Goal: Task Accomplishment & Management: Manage account settings

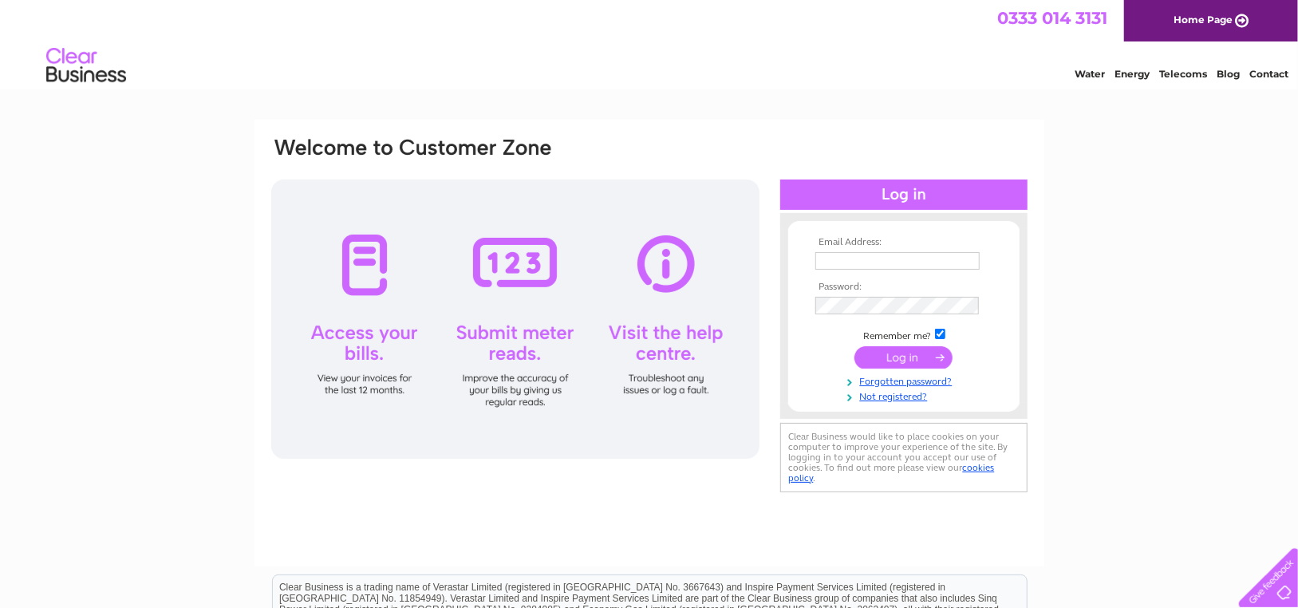
type input "bal70@hotmail.co.uk"
click at [901, 360] on input "submit" at bounding box center [903, 357] width 98 height 22
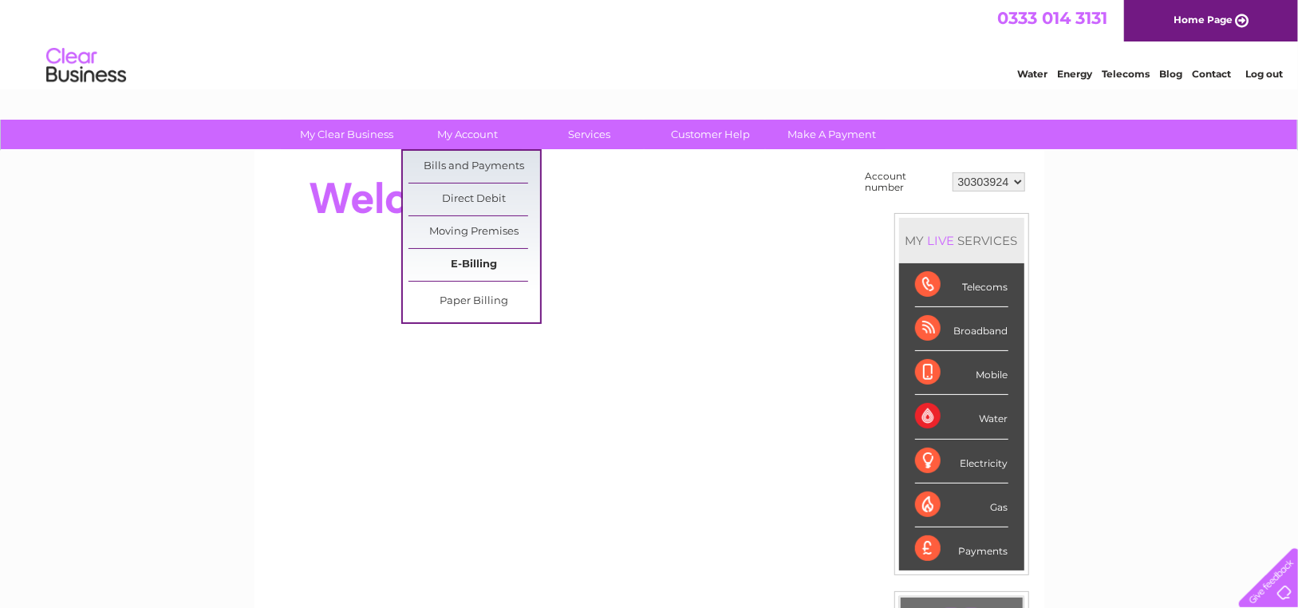
click at [471, 255] on link "E-Billing" at bounding box center [474, 265] width 132 height 32
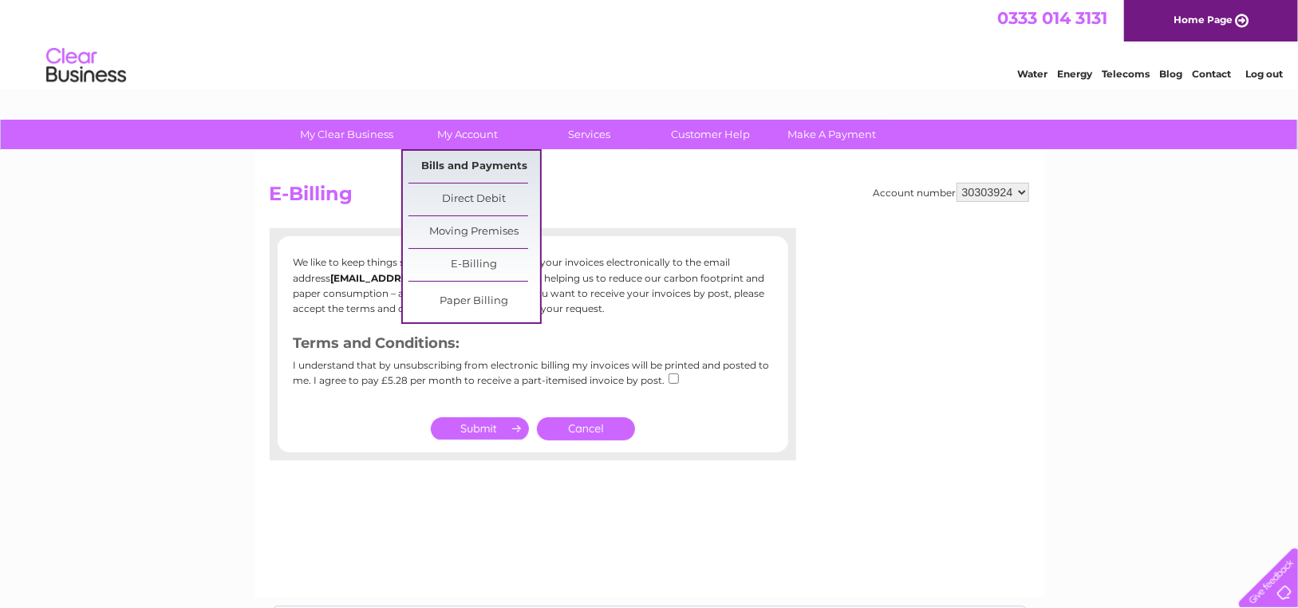
click at [484, 154] on link "Bills and Payments" at bounding box center [474, 167] width 132 height 32
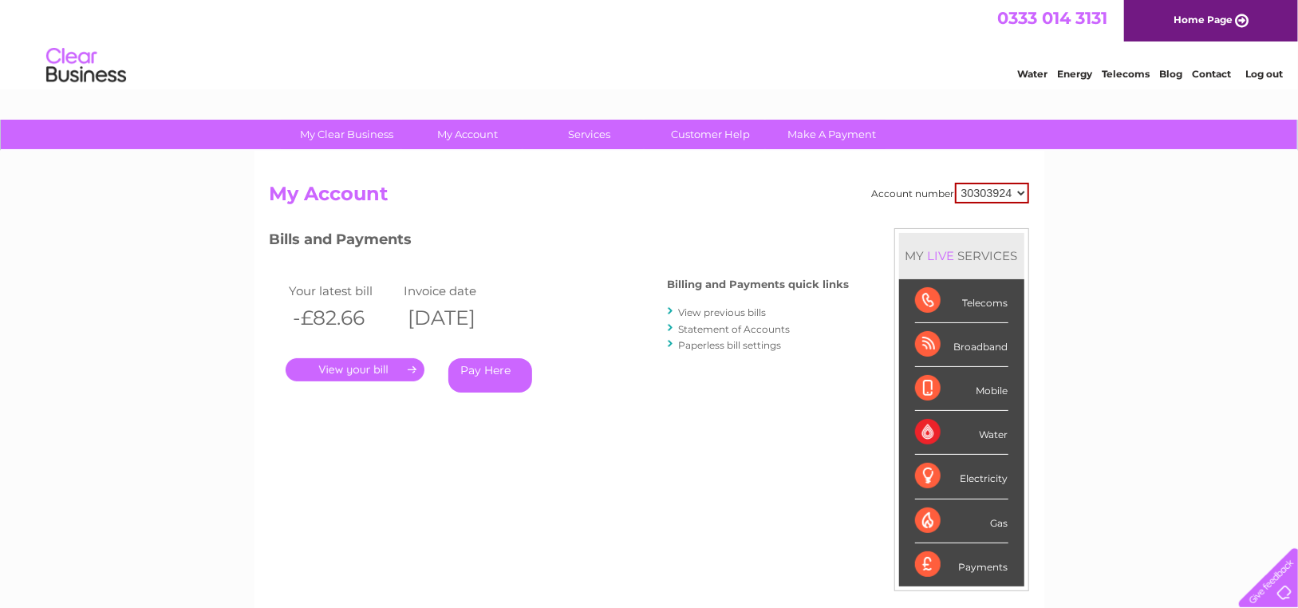
click at [365, 373] on link "." at bounding box center [355, 369] width 139 height 23
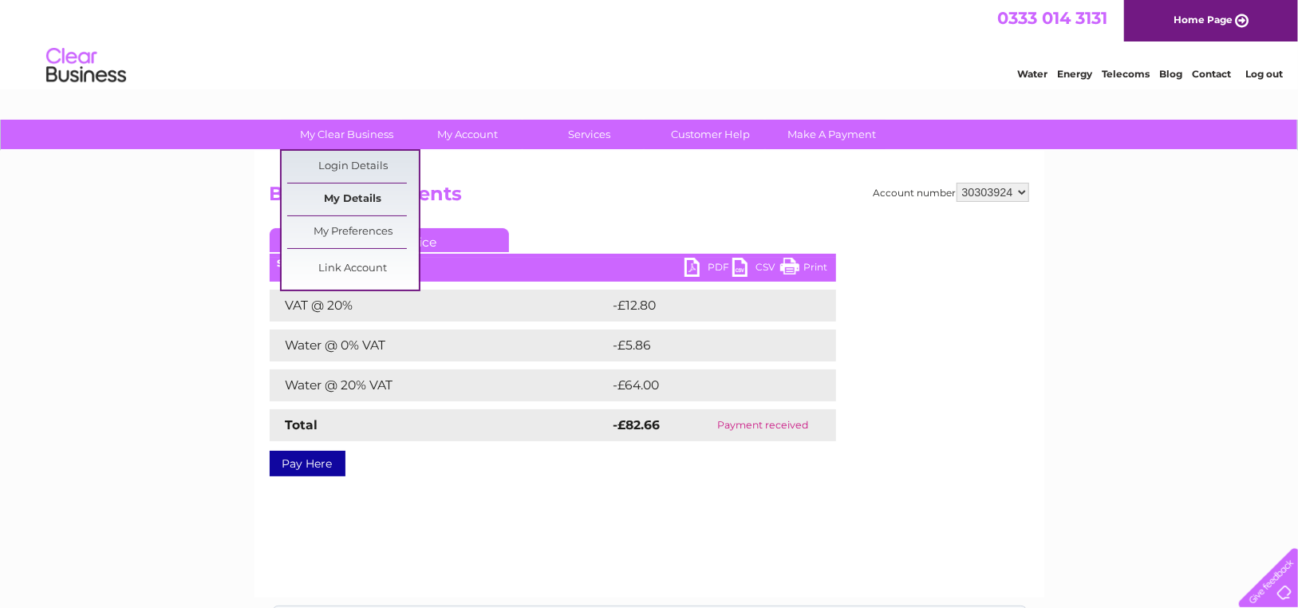
click at [337, 194] on link "My Details" at bounding box center [353, 199] width 132 height 32
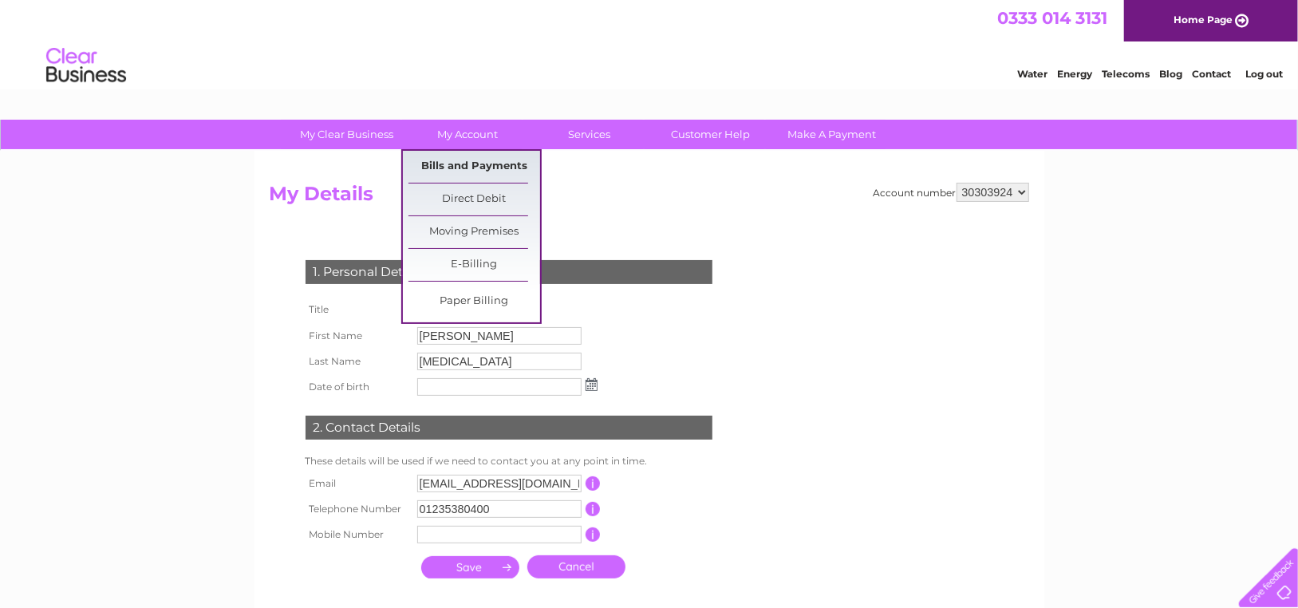
click at [468, 164] on link "Bills and Payments" at bounding box center [474, 167] width 132 height 32
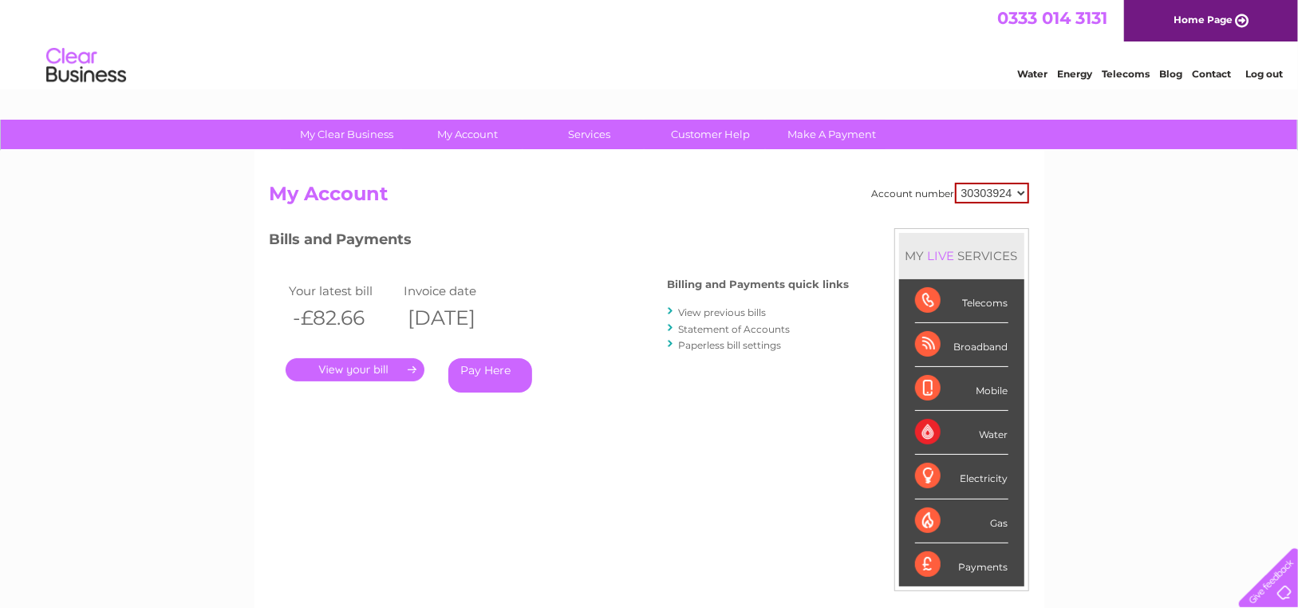
click at [749, 310] on link "View previous bills" at bounding box center [723, 312] width 88 height 12
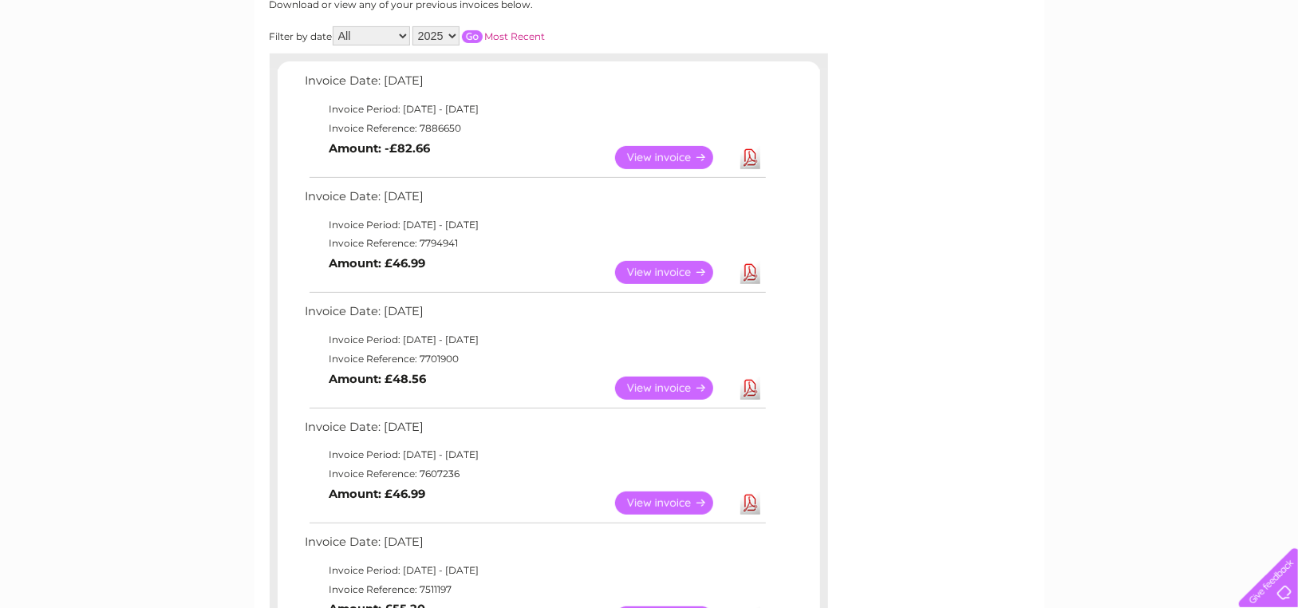
scroll to position [239, 0]
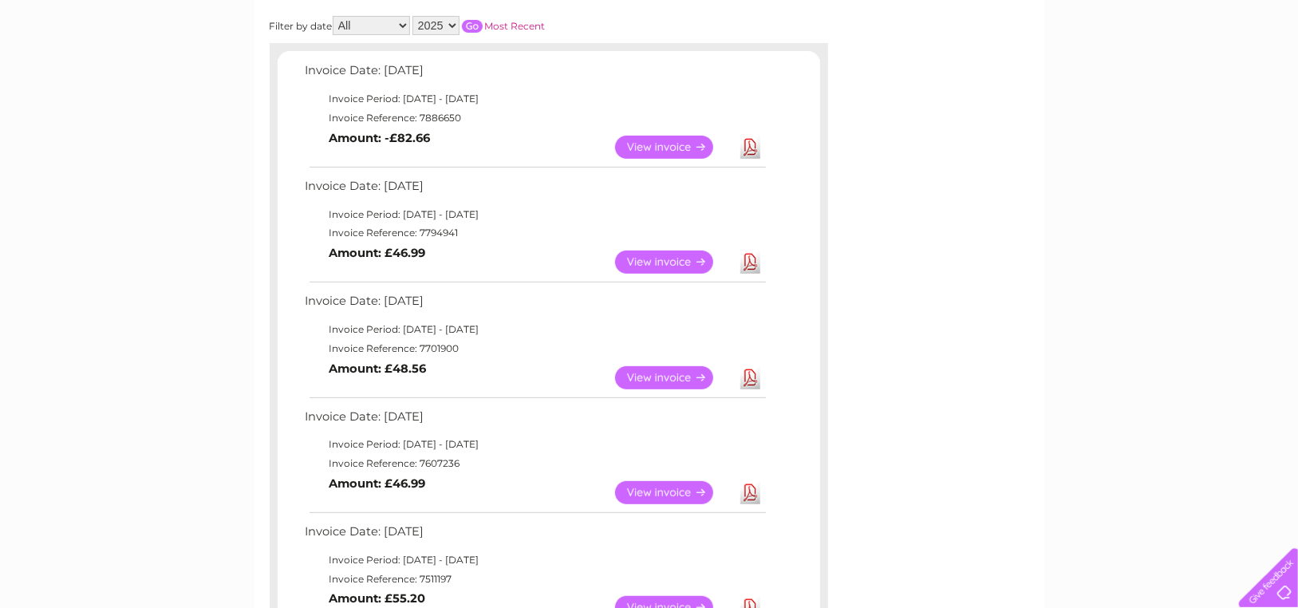
click at [663, 143] on link "View" at bounding box center [673, 147] width 117 height 23
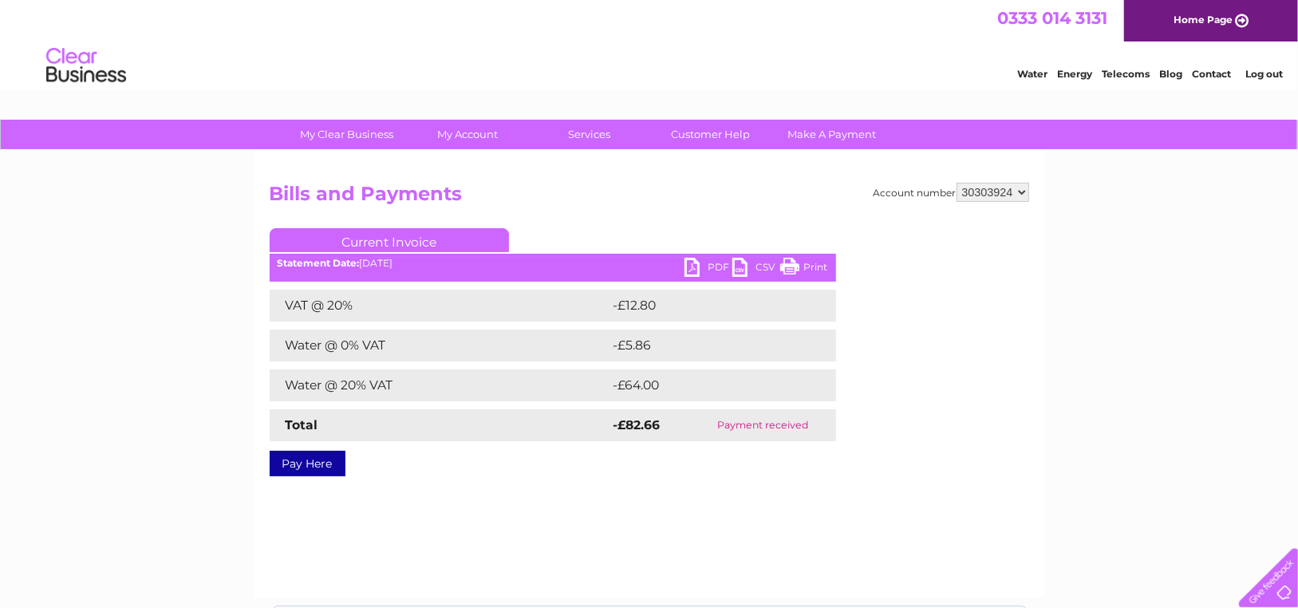
click at [698, 264] on link "PDF" at bounding box center [708, 269] width 48 height 23
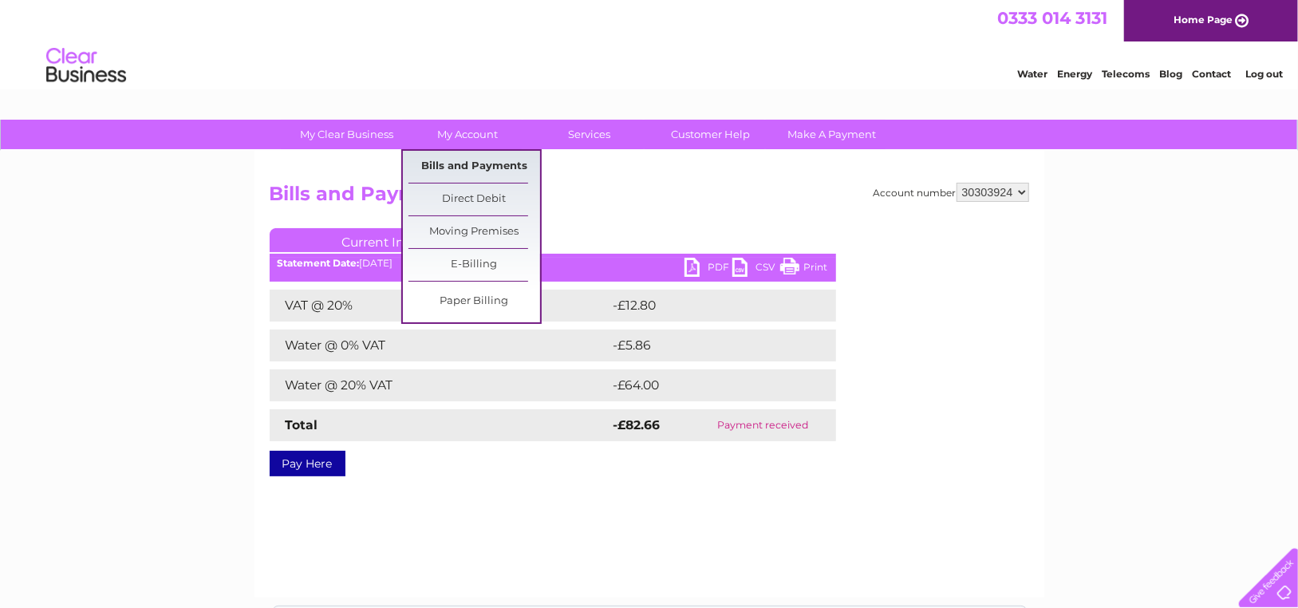
click at [487, 160] on link "Bills and Payments" at bounding box center [474, 167] width 132 height 32
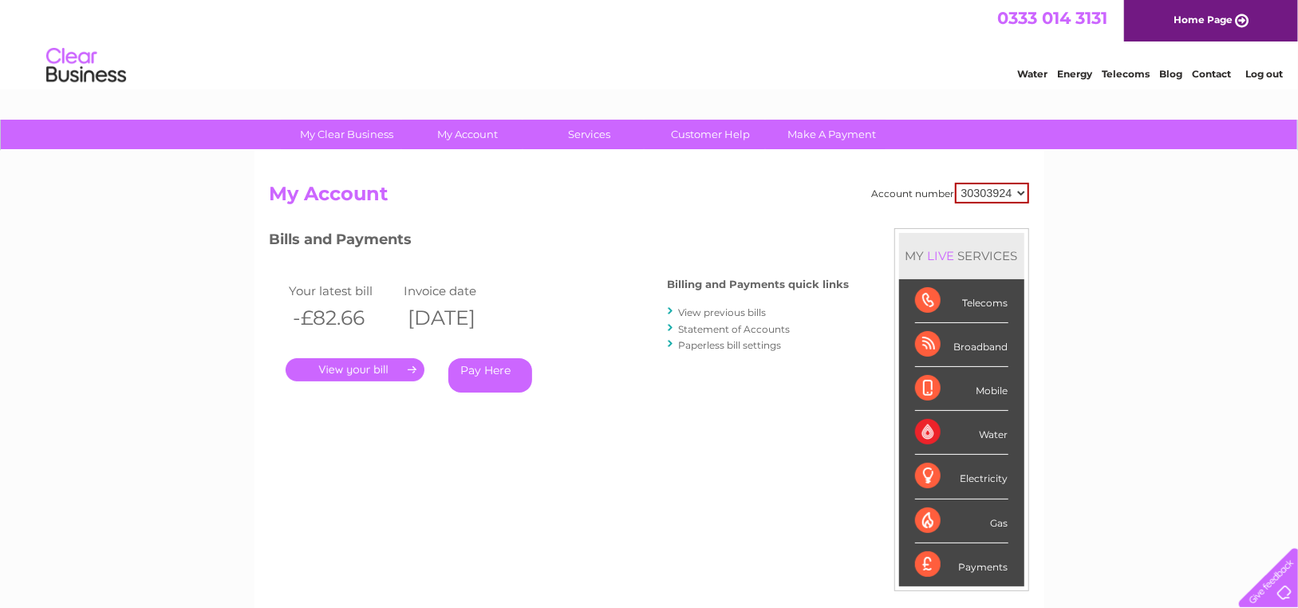
click at [361, 363] on link "." at bounding box center [355, 369] width 139 height 23
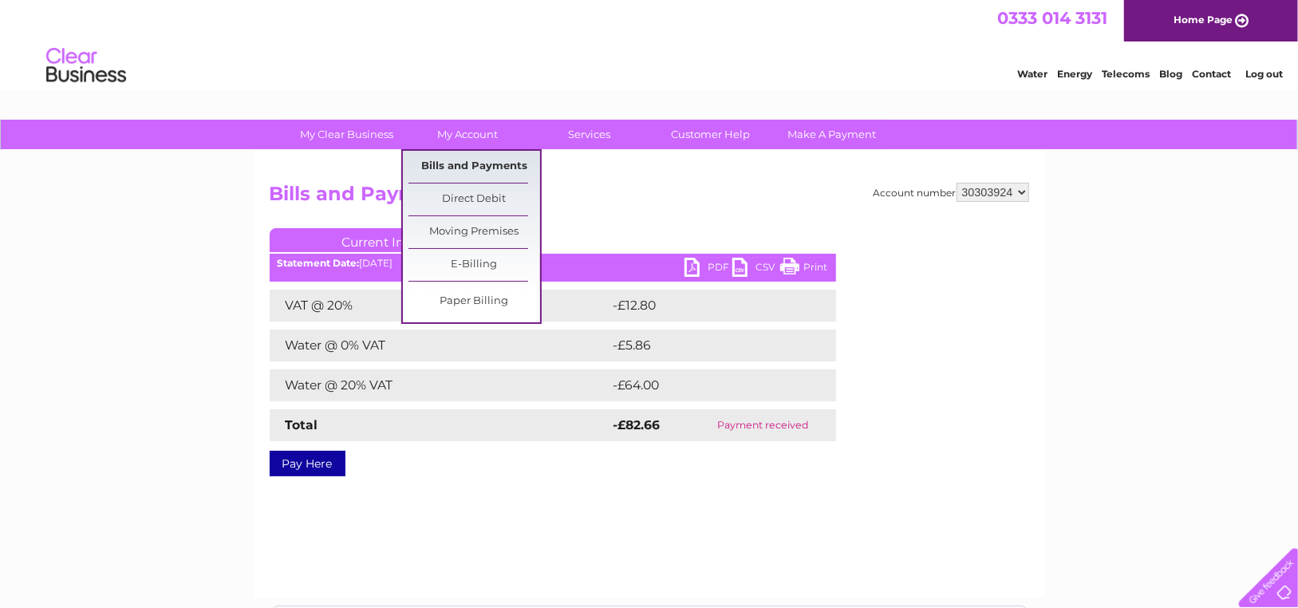
click at [504, 161] on link "Bills and Payments" at bounding box center [474, 167] width 132 height 32
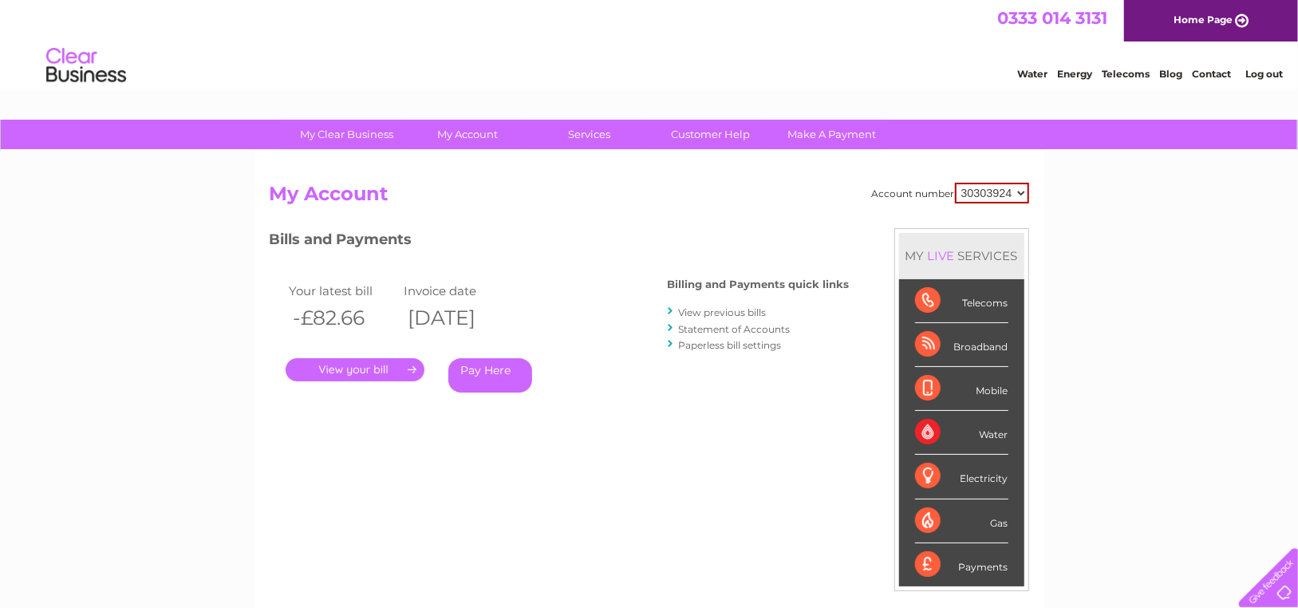
click at [722, 310] on link "View previous bills" at bounding box center [723, 312] width 88 height 12
